Goal: Task Accomplishment & Management: Complete application form

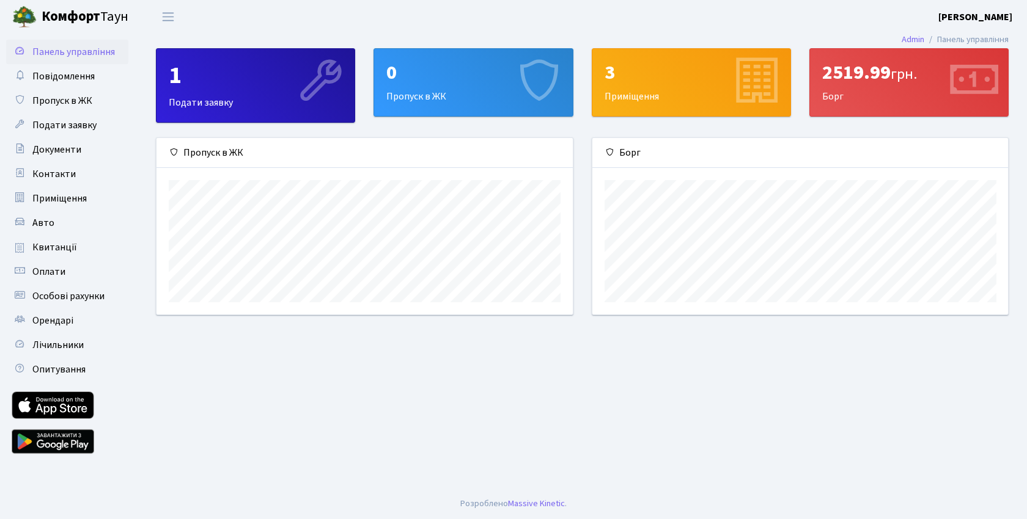
scroll to position [177, 416]
click at [260, 94] on div "1 Подати заявку" at bounding box center [255, 85] width 198 height 73
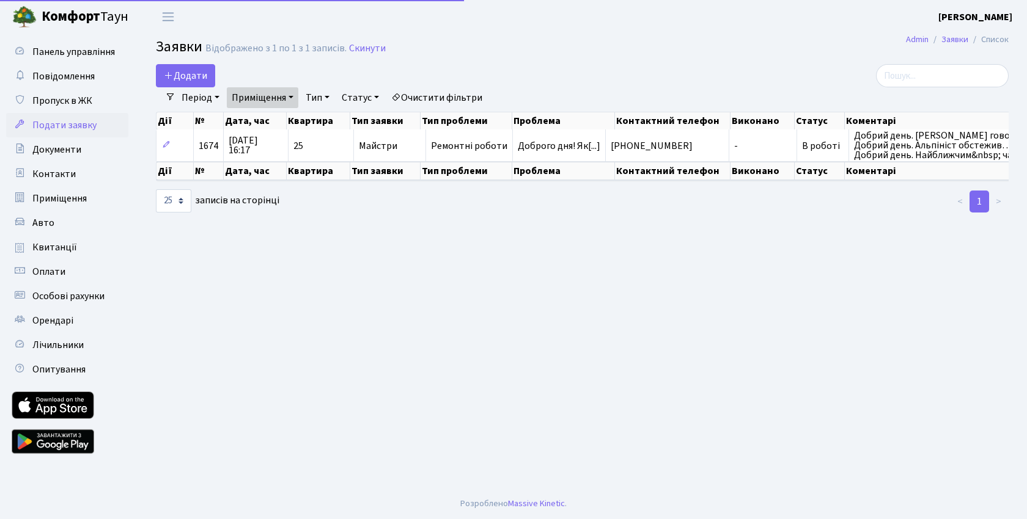
select select "25"
click at [56, 143] on span "Документи" at bounding box center [56, 149] width 49 height 13
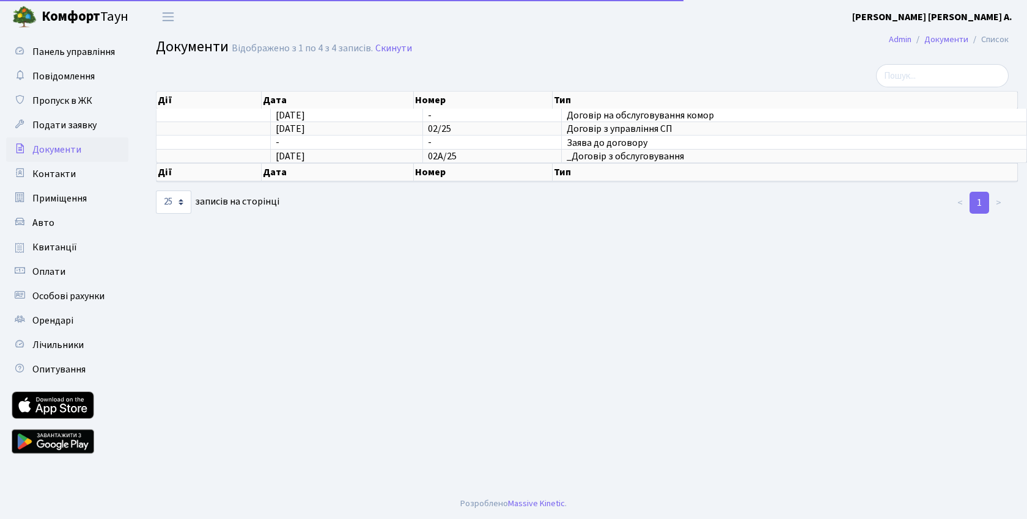
select select "25"
click at [70, 103] on span "Пропуск в ЖК" at bounding box center [62, 100] width 60 height 13
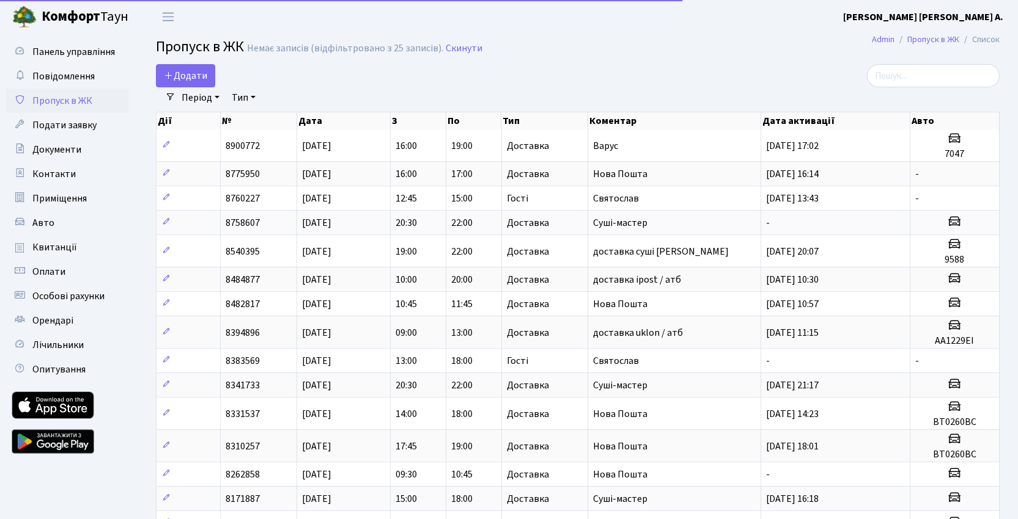
select select "25"
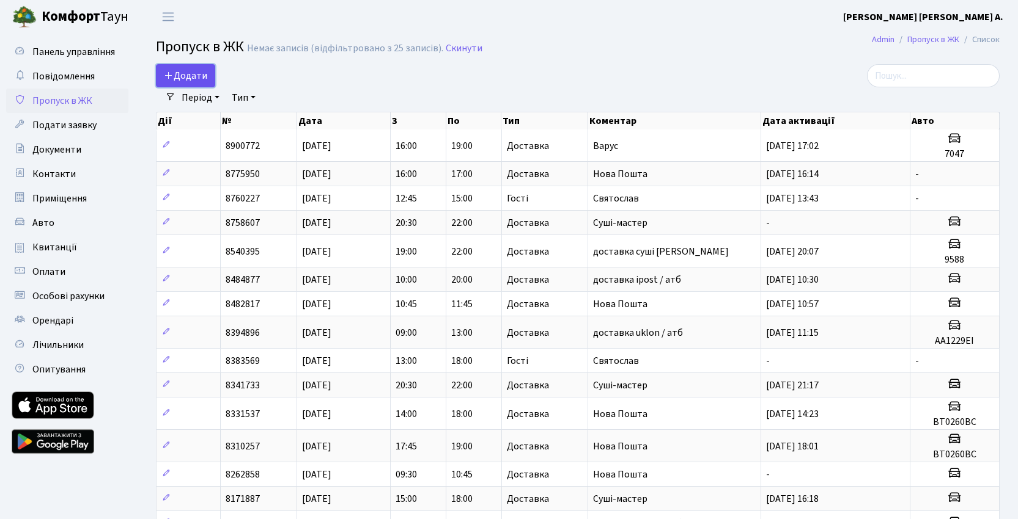
click at [197, 78] on span "Додати" at bounding box center [185, 75] width 43 height 13
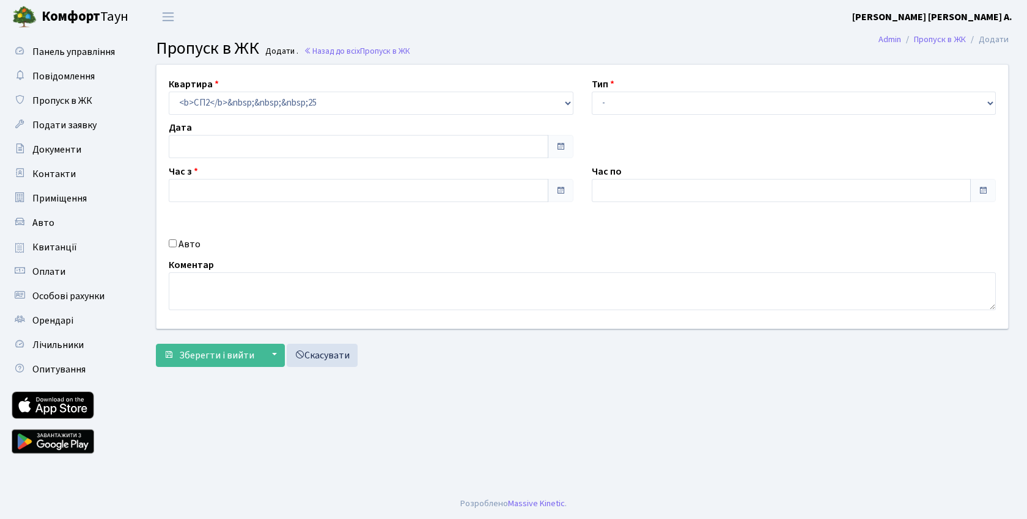
type input "[DATE]"
type input "17:15"
type input "18:15"
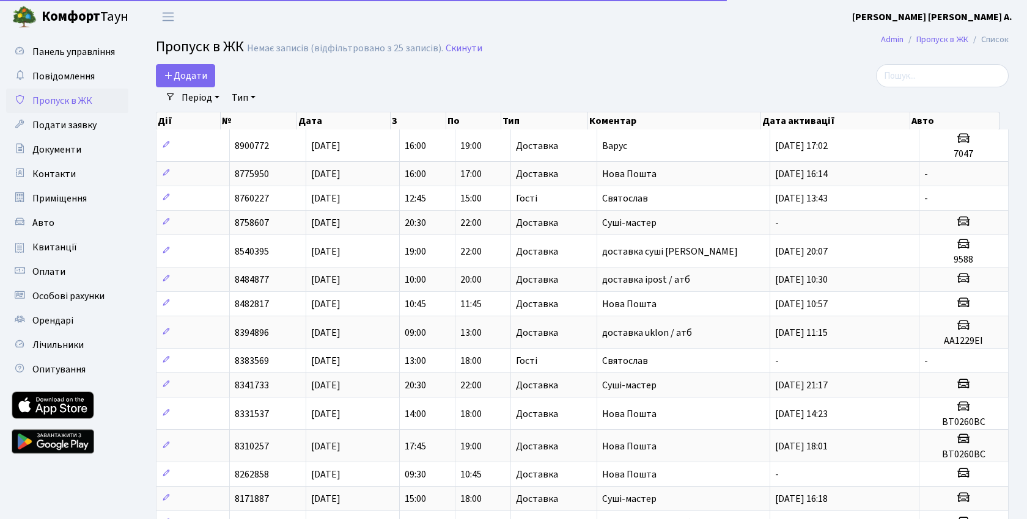
select select "25"
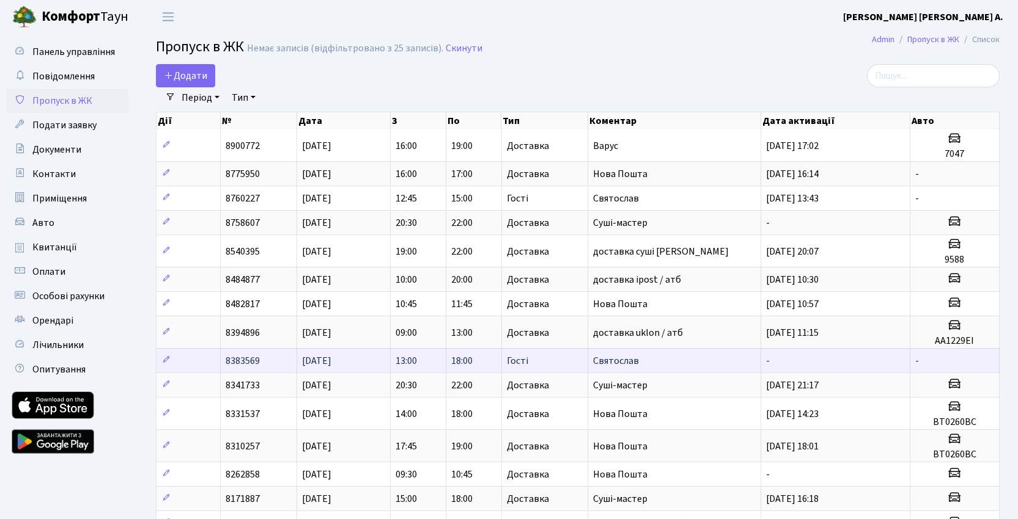
click at [619, 356] on span "Святослав" at bounding box center [616, 360] width 46 height 13
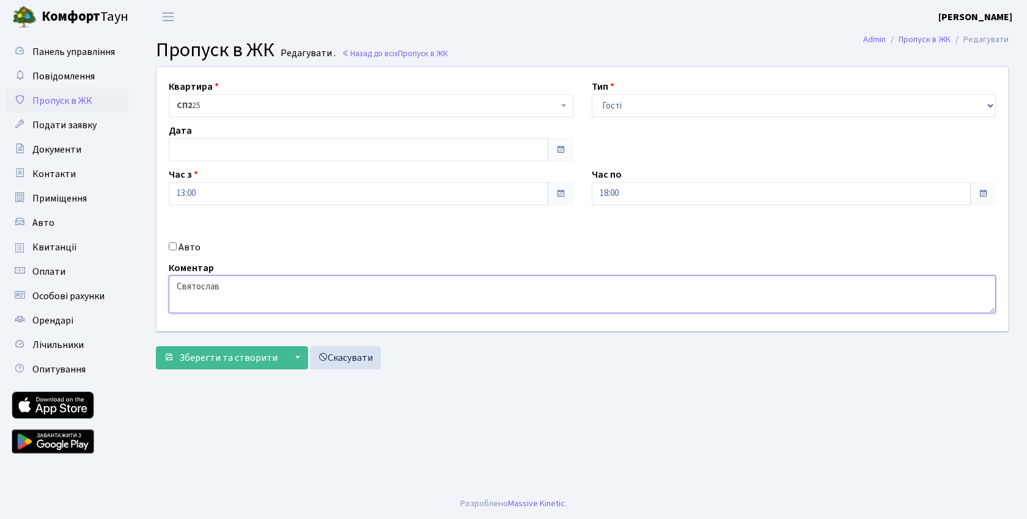
click at [233, 294] on textarea "Святослав" at bounding box center [582, 295] width 827 height 38
click at [232, 294] on textarea "Святослав" at bounding box center [582, 295] width 827 height 38
click at [67, 106] on span "Пропуск в ЖК" at bounding box center [62, 100] width 60 height 13
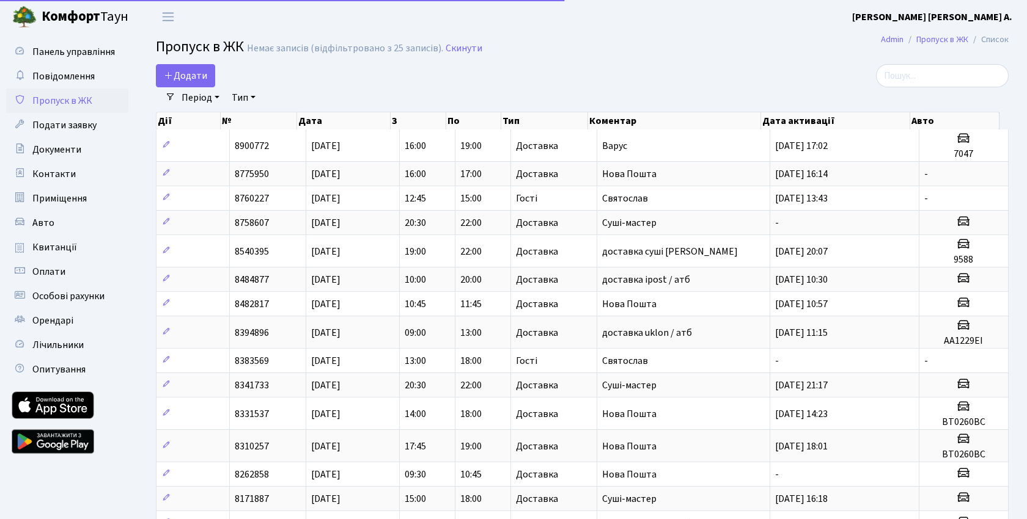
select select "25"
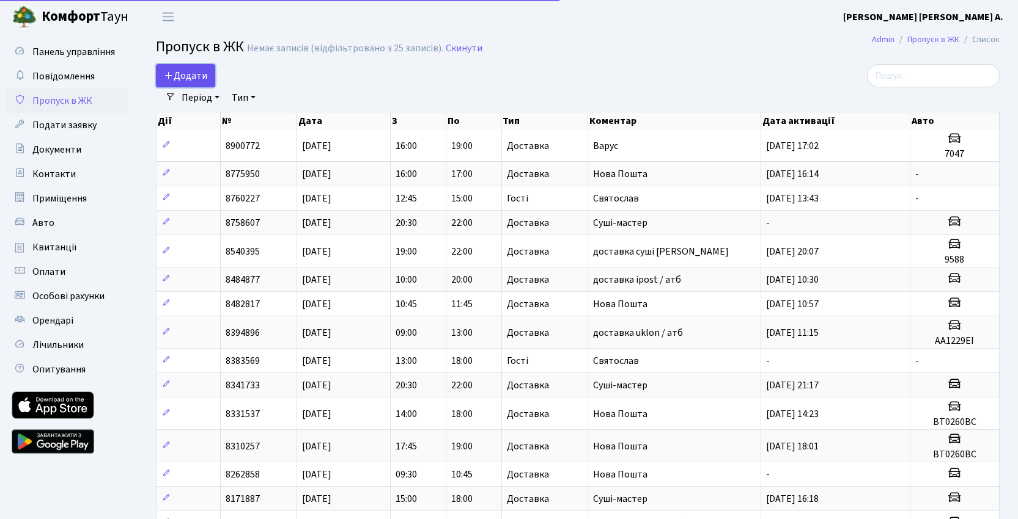
click at [182, 64] on link "Додати" at bounding box center [185, 75] width 59 height 23
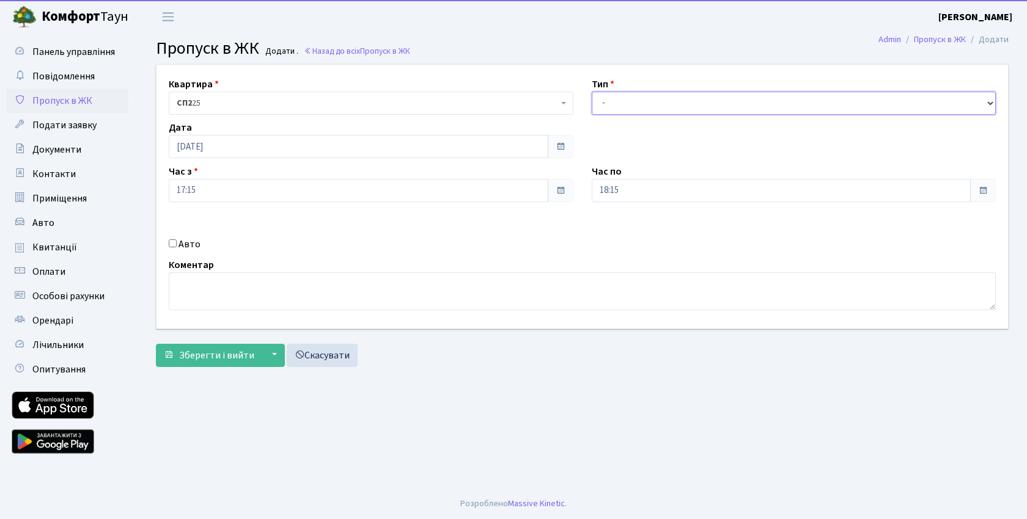
click at [643, 93] on select "- Доставка Таксі Гості Сервіс" at bounding box center [794, 103] width 405 height 23
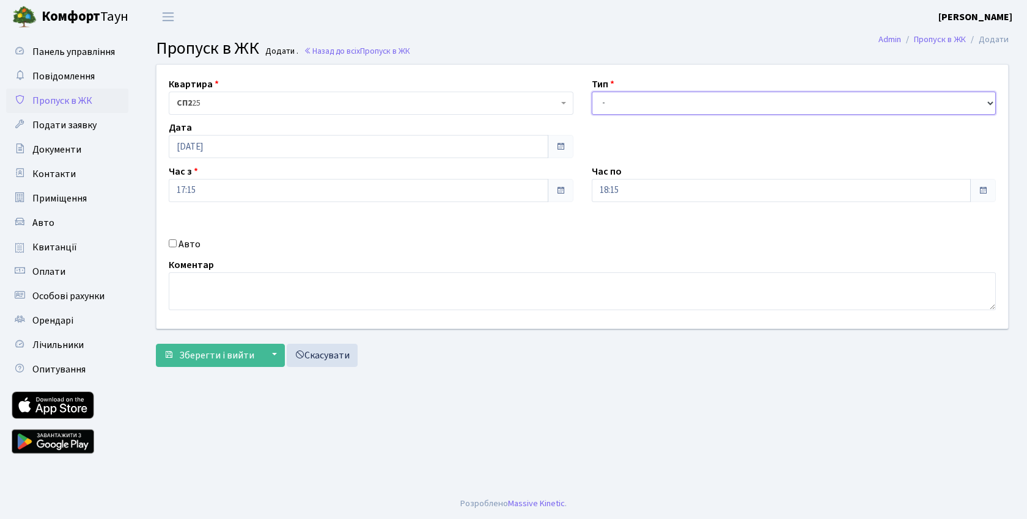
select select "3"
click at [592, 92] on select "- Доставка Таксі Гості Сервіс" at bounding box center [794, 103] width 405 height 23
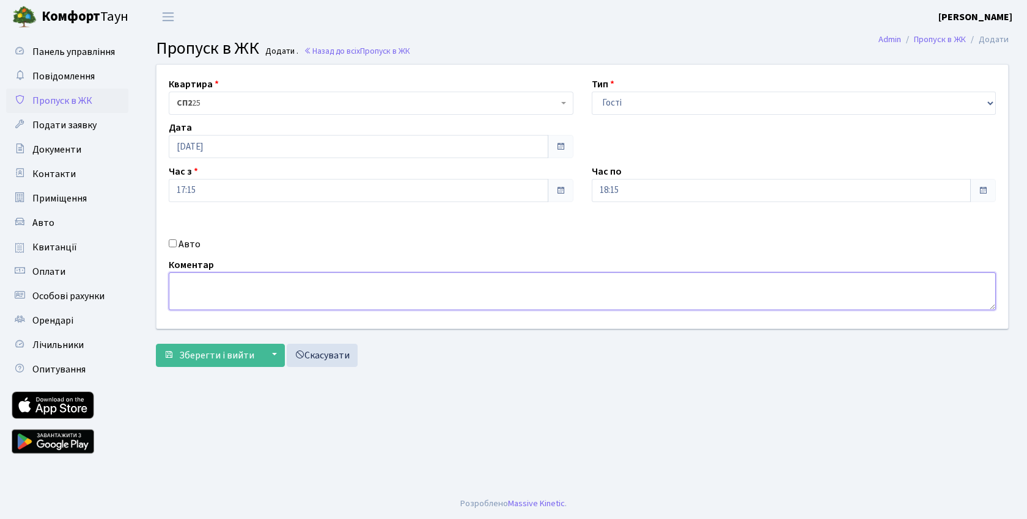
click at [508, 287] on textarea at bounding box center [582, 292] width 827 height 38
paste textarea "Святослав"
type textarea "Святослав"
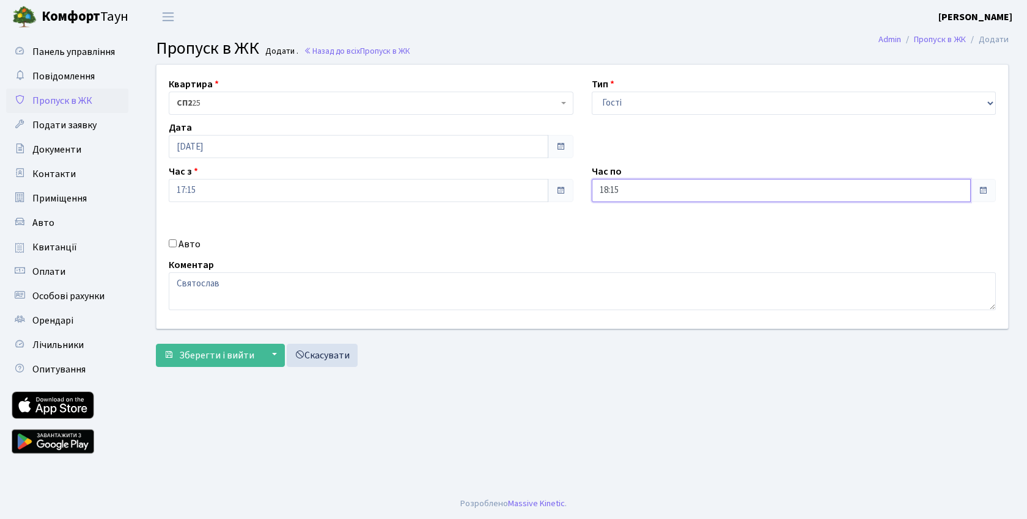
click at [658, 193] on input "18:15" at bounding box center [782, 190] width 380 height 23
click at [622, 240] on icon at bounding box center [625, 232] width 33 height 33
click at [736, 330] on icon at bounding box center [731, 328] width 33 height 33
type input "19:00"
click at [490, 228] on div "Квартира <b>СП2</b>&nbsp;&nbsp;&nbsp;25 <b>СП2</b>&nbsp;&nbsp;&nbsp;В-24 07, 21…" at bounding box center [582, 197] width 870 height 264
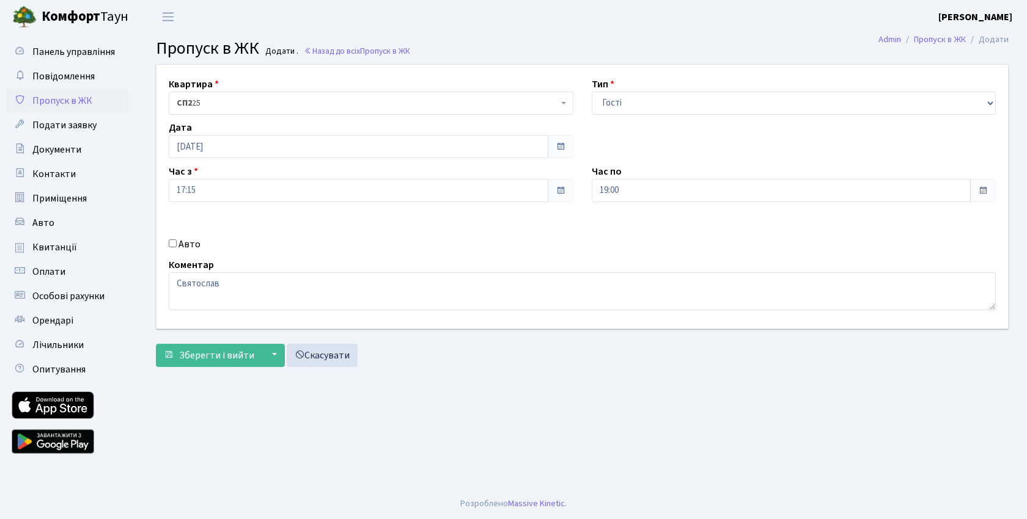
click at [554, 192] on span at bounding box center [561, 190] width 26 height 23
click at [466, 190] on input "17:15" at bounding box center [359, 190] width 380 height 23
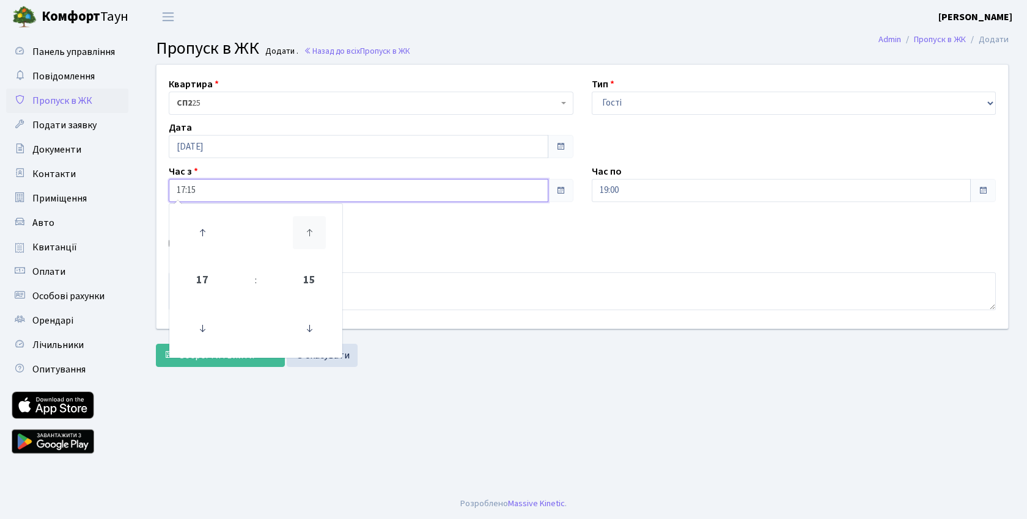
click at [307, 232] on icon at bounding box center [309, 232] width 33 height 33
type input "17:30"
click at [455, 233] on div "Квартира <b>СП2</b>&nbsp;&nbsp;&nbsp;25 <b>СП2</b>&nbsp;&nbsp;&nbsp;В-24 07, 21…" at bounding box center [582, 197] width 870 height 264
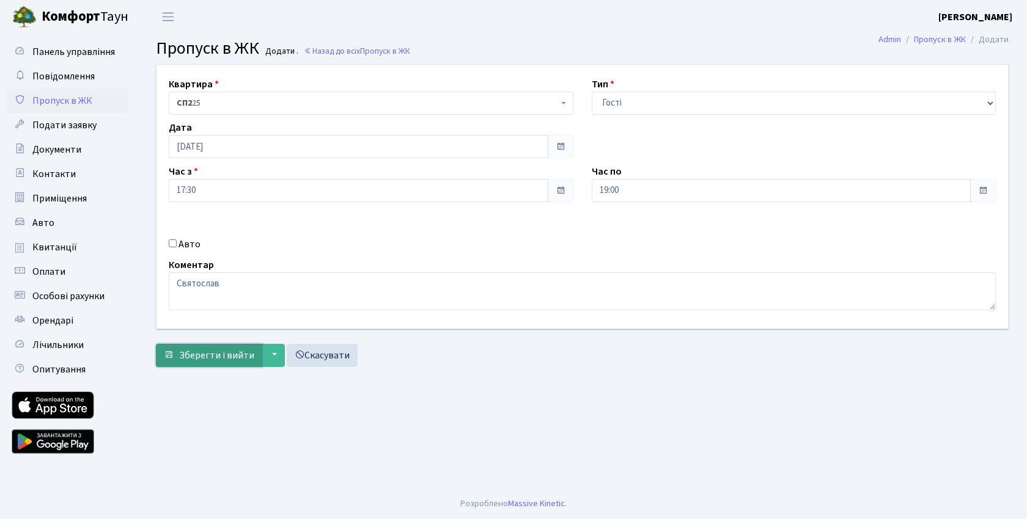
click at [230, 361] on span "Зберегти і вийти" at bounding box center [216, 355] width 75 height 13
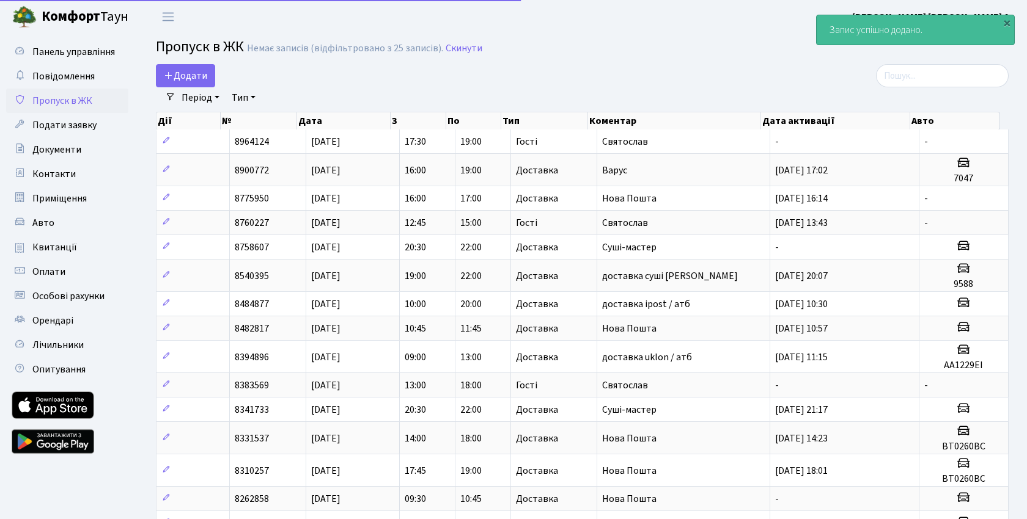
select select "25"
